Goal: Find specific page/section: Find specific page/section

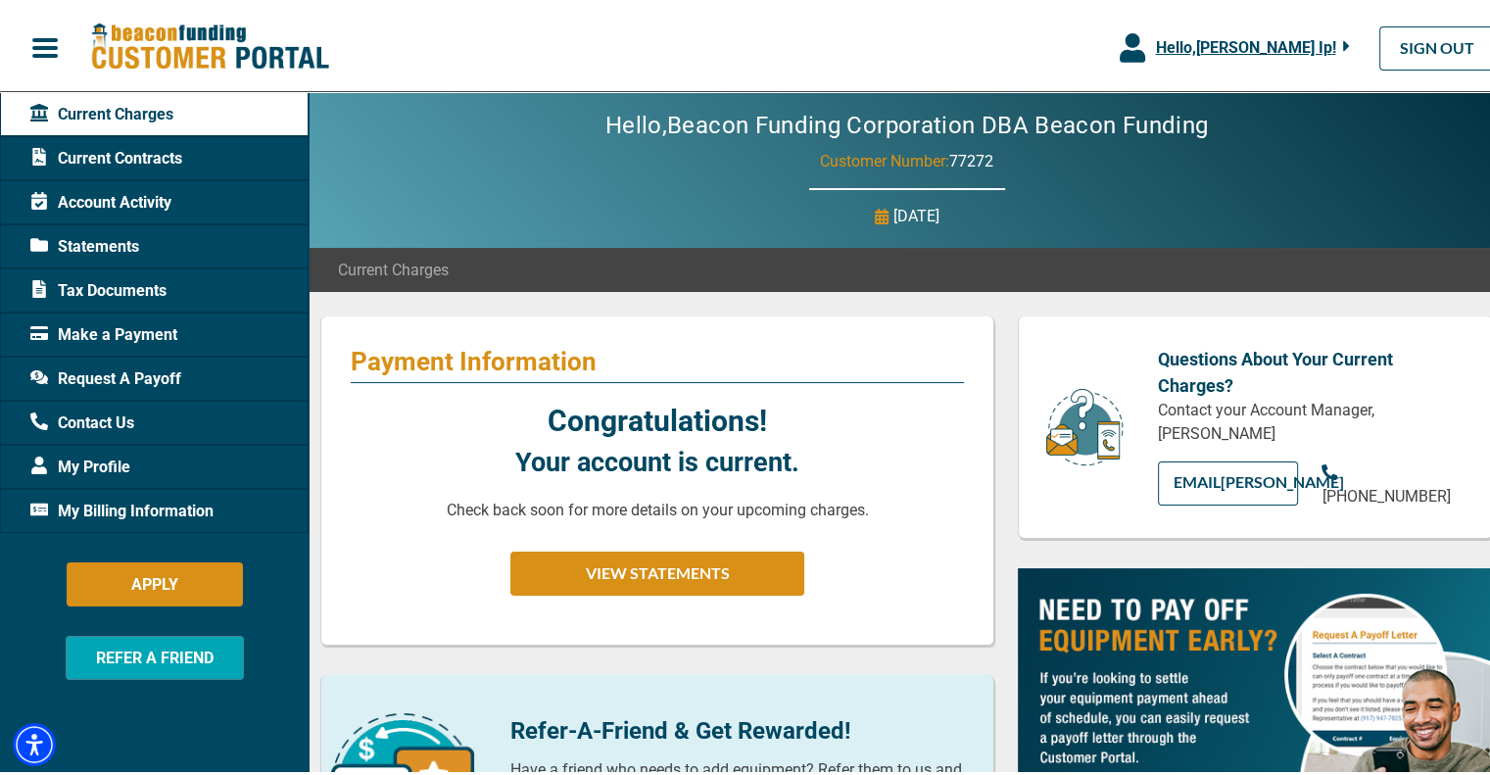
click at [143, 284] on span "Tax Documents" at bounding box center [98, 287] width 136 height 24
click at [141, 250] on div "Statements" at bounding box center [154, 242] width 309 height 44
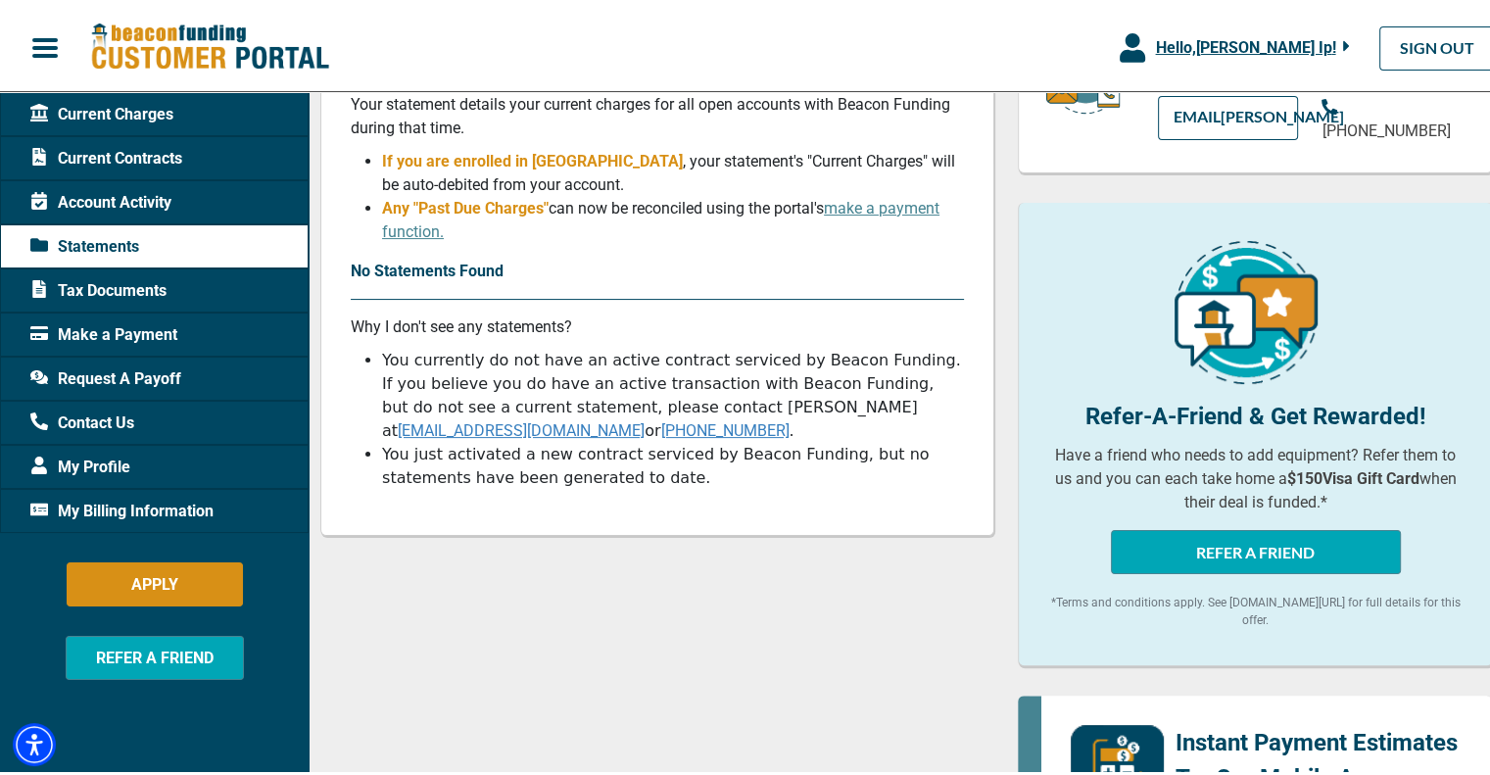
scroll to position [196, 0]
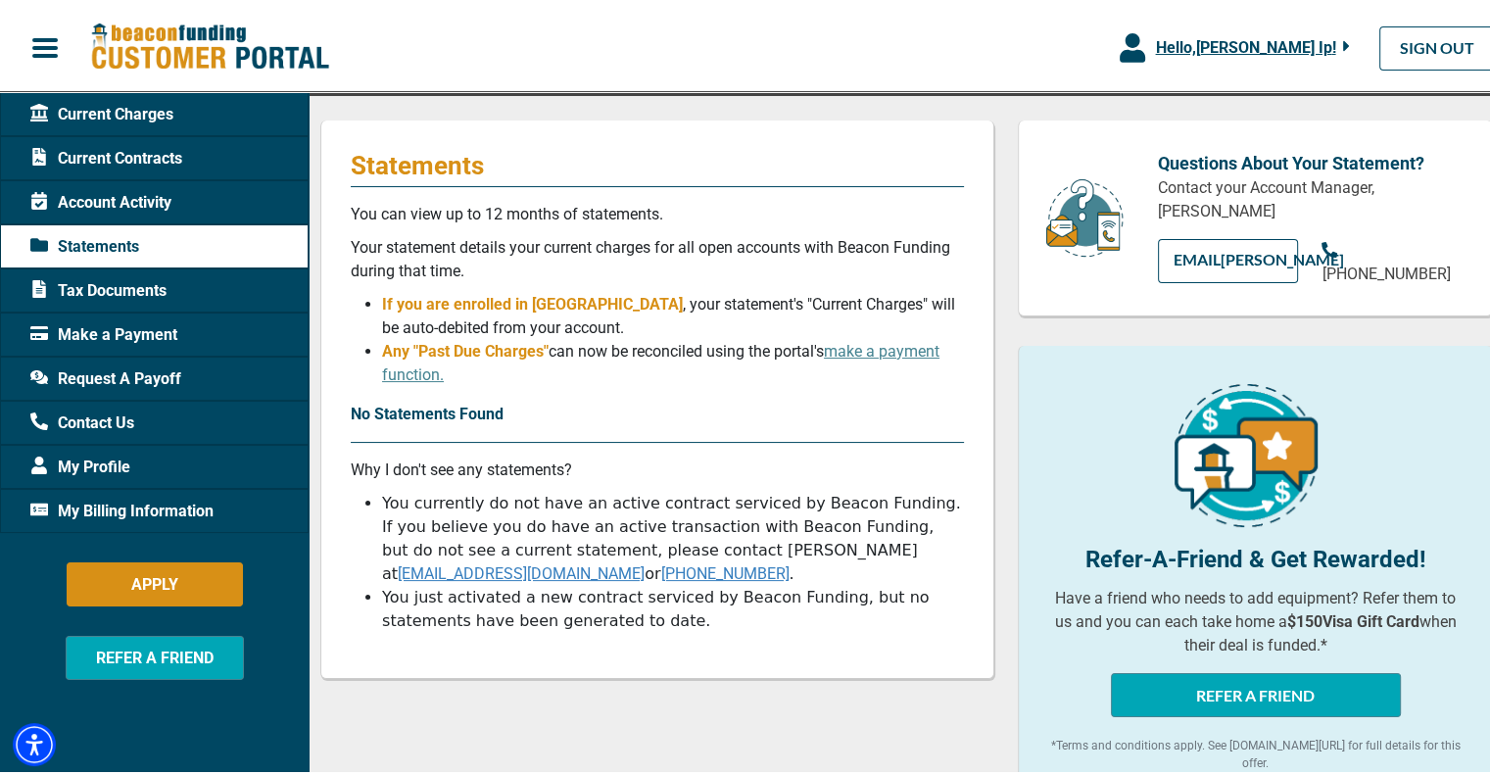
click at [201, 293] on div "Tax Documents" at bounding box center [154, 286] width 309 height 44
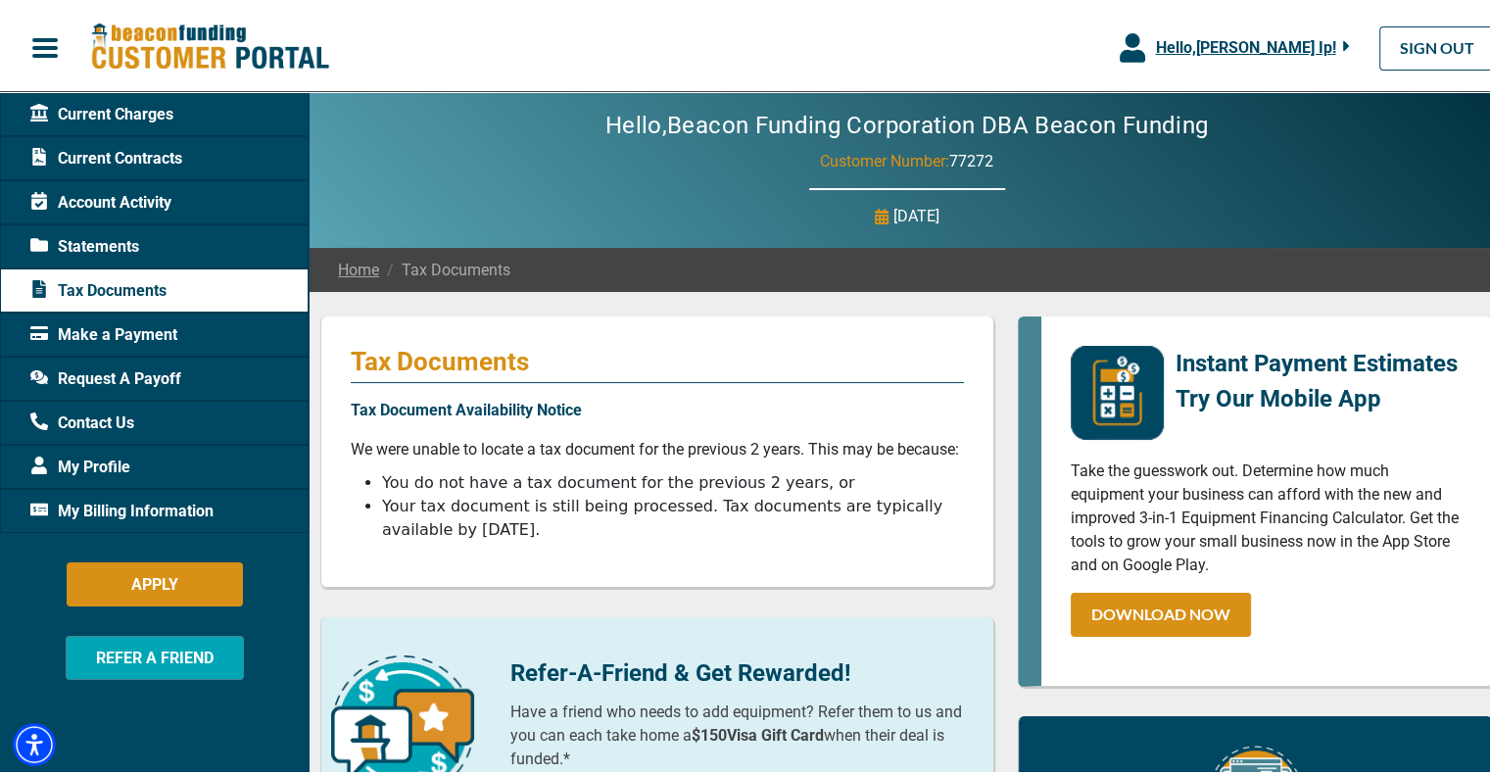
click at [188, 341] on div "Make a Payment" at bounding box center [154, 331] width 309 height 44
click at [238, 205] on div "Account Activity" at bounding box center [154, 198] width 309 height 44
